Goal: Communication & Community: Participate in discussion

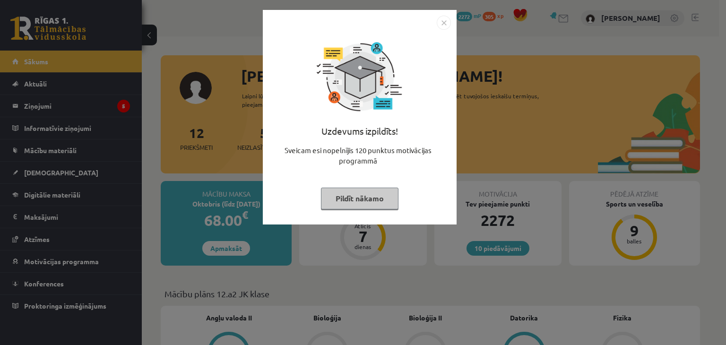
click at [329, 191] on button "Pildīt nākamo" at bounding box center [360, 199] width 78 height 22
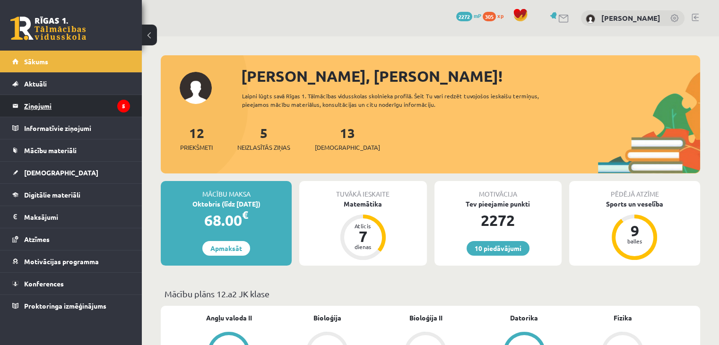
click at [115, 101] on legend "Ziņojumi 5" at bounding box center [77, 106] width 106 height 22
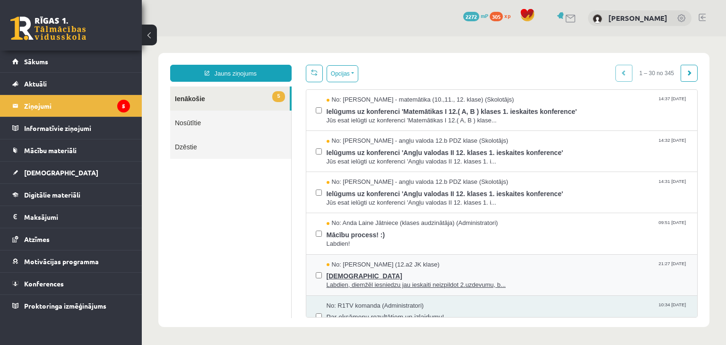
click at [408, 278] on span "[DEMOGRAPHIC_DATA]" at bounding box center [508, 275] width 362 height 12
click at [395, 232] on span "Mācību process! :)" at bounding box center [508, 234] width 362 height 12
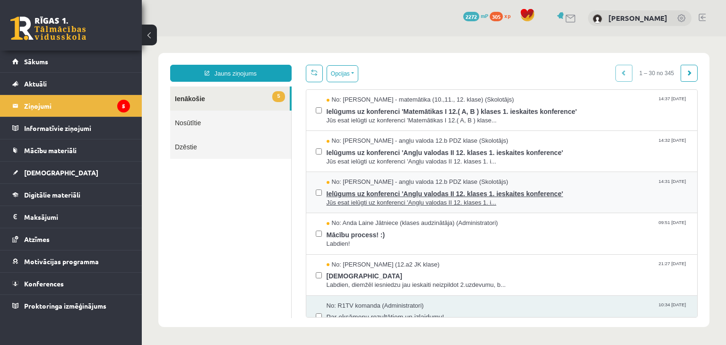
click at [378, 191] on span "Ielūgums uz konferenci 'Angļu valodas II 12. klases 1. ieskaites konference'" at bounding box center [508, 193] width 362 height 12
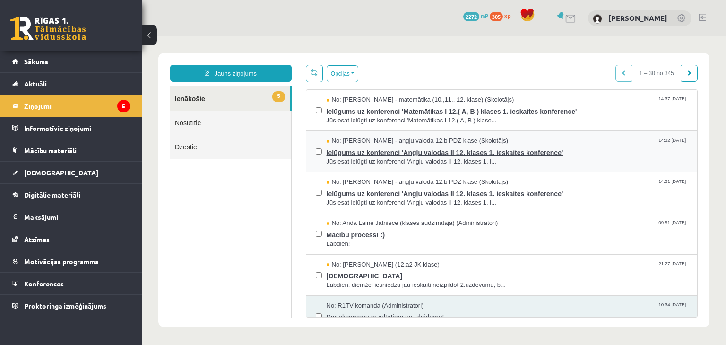
click at [470, 156] on span "Ielūgums uz konferenci 'Angļu valodas II 12. klases 1. ieskaites konference'" at bounding box center [508, 152] width 362 height 12
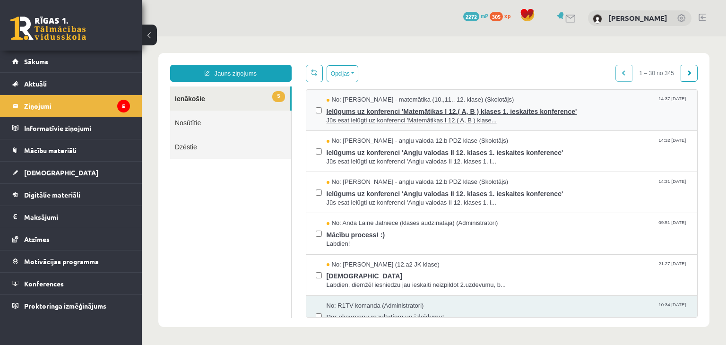
click at [425, 113] on span "Ielūgums uz konferenci 'Matemātikas I 12.( A, B ) klases 1. ieskaites konferenc…" at bounding box center [508, 110] width 362 height 12
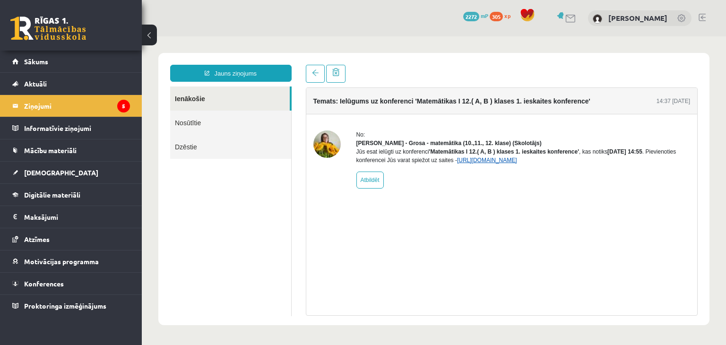
click at [471, 164] on link "[URL][DOMAIN_NAME]" at bounding box center [487, 160] width 60 height 7
